Goal: Transaction & Acquisition: Purchase product/service

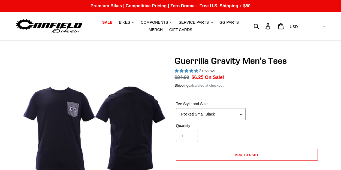
select select "highest-rating"
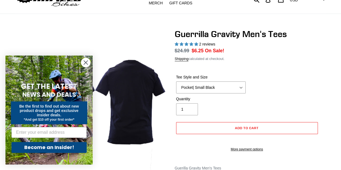
scroll to position [39, 0]
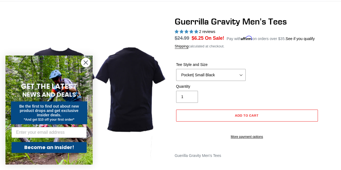
click at [86, 64] on circle "Close dialog" at bounding box center [85, 62] width 9 height 9
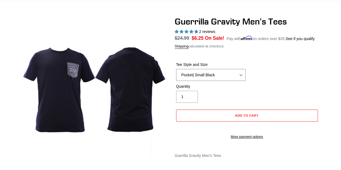
click at [214, 72] on select "Let It Rip | Small Green Let It Rip | Medium Green Megatrail | Small Black Mega…" at bounding box center [211, 75] width 70 height 12
click at [176, 69] on select "Let It Rip | Small Green Let It Rip | Medium Green Megatrail | Small Black Mega…" at bounding box center [211, 75] width 70 height 12
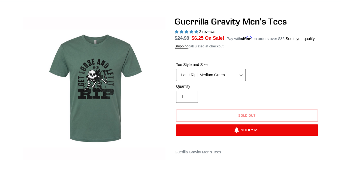
click at [235, 74] on select "Let It Rip | Small Green Let It Rip | Medium Green Megatrail | Small Black Mega…" at bounding box center [211, 75] width 70 height 12
click at [176, 69] on select "Let It Rip | Small Green Let It Rip | Medium Green Megatrail | Small Black Mega…" at bounding box center [211, 75] width 70 height 12
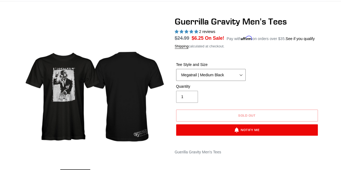
click at [238, 77] on select "Let It Rip | Small Green Let It Rip | Medium Green Megatrail | Small Black Mega…" at bounding box center [211, 75] width 70 height 12
click at [176, 69] on select "Let It Rip | Small Green Let It Rip | Medium Green Megatrail | Small Black Mega…" at bounding box center [211, 75] width 70 height 12
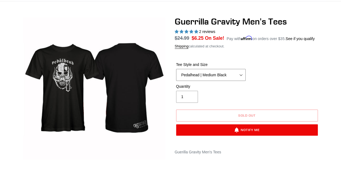
click at [233, 75] on select "Let It Rip | Small Green Let It Rip | Medium Green Megatrail | Small Black Mega…" at bounding box center [211, 75] width 70 height 12
click at [176, 69] on select "Let It Rip | Small Green Let It Rip | Medium Green Megatrail | Small Black Mega…" at bounding box center [211, 75] width 70 height 12
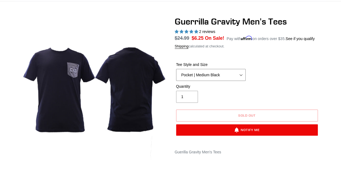
click at [231, 74] on select "Let It Rip | Small Green Let It Rip | Medium Green Megatrail | Small Black Mega…" at bounding box center [211, 75] width 70 height 12
click at [176, 69] on select "Let It Rip | Small Green Let It Rip | Medium Green Megatrail | Small Black Mega…" at bounding box center [211, 75] width 70 height 12
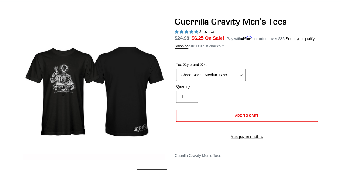
click at [233, 75] on select "Let It Rip | Small Green Let It Rip | Medium Green Megatrail | Small Black Mega…" at bounding box center [211, 75] width 70 height 12
click at [176, 69] on select "Let It Rip | Small Green Let It Rip | Medium Green Megatrail | Small Black Mega…" at bounding box center [211, 75] width 70 height 12
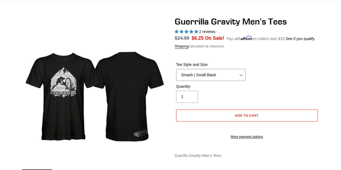
click at [230, 70] on select "Let It Rip | Small Green Let It Rip | Medium Green Megatrail | Small Black Mega…" at bounding box center [211, 75] width 70 height 12
click at [176, 69] on select "Let It Rip | Small Green Let It Rip | Medium Green Megatrail | Small Black Mega…" at bounding box center [211, 75] width 70 height 12
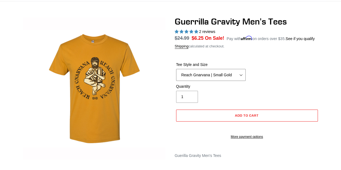
click at [226, 73] on select "Let It Rip | Small Green Let It Rip | Medium Green Megatrail | Small Black Mega…" at bounding box center [211, 75] width 70 height 12
click at [176, 69] on select "Let It Rip | Small Green Let It Rip | Medium Green Megatrail | Small Black Mega…" at bounding box center [211, 75] width 70 height 12
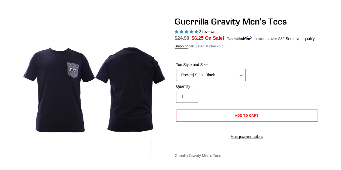
click at [234, 74] on select "Let It Rip | Small Green Let It Rip | Medium Green Megatrail | Small Black Mega…" at bounding box center [211, 75] width 70 height 12
click at [176, 69] on select "Let It Rip | Small Green Let It Rip | Medium Green Megatrail | Small Black Mega…" at bounding box center [211, 75] width 70 height 12
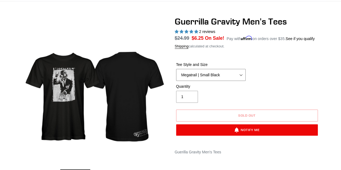
click at [232, 71] on select "Let It Rip | Small Green Let It Rip | Medium Green Megatrail | Small Black Mega…" at bounding box center [211, 75] width 70 height 12
select select "Let It Rip | Small Green"
click at [176, 69] on select "Let It Rip | Small Green Let It Rip | Medium Green Megatrail | Small Black Mega…" at bounding box center [211, 75] width 70 height 12
